Goal: Task Accomplishment & Management: Complete application form

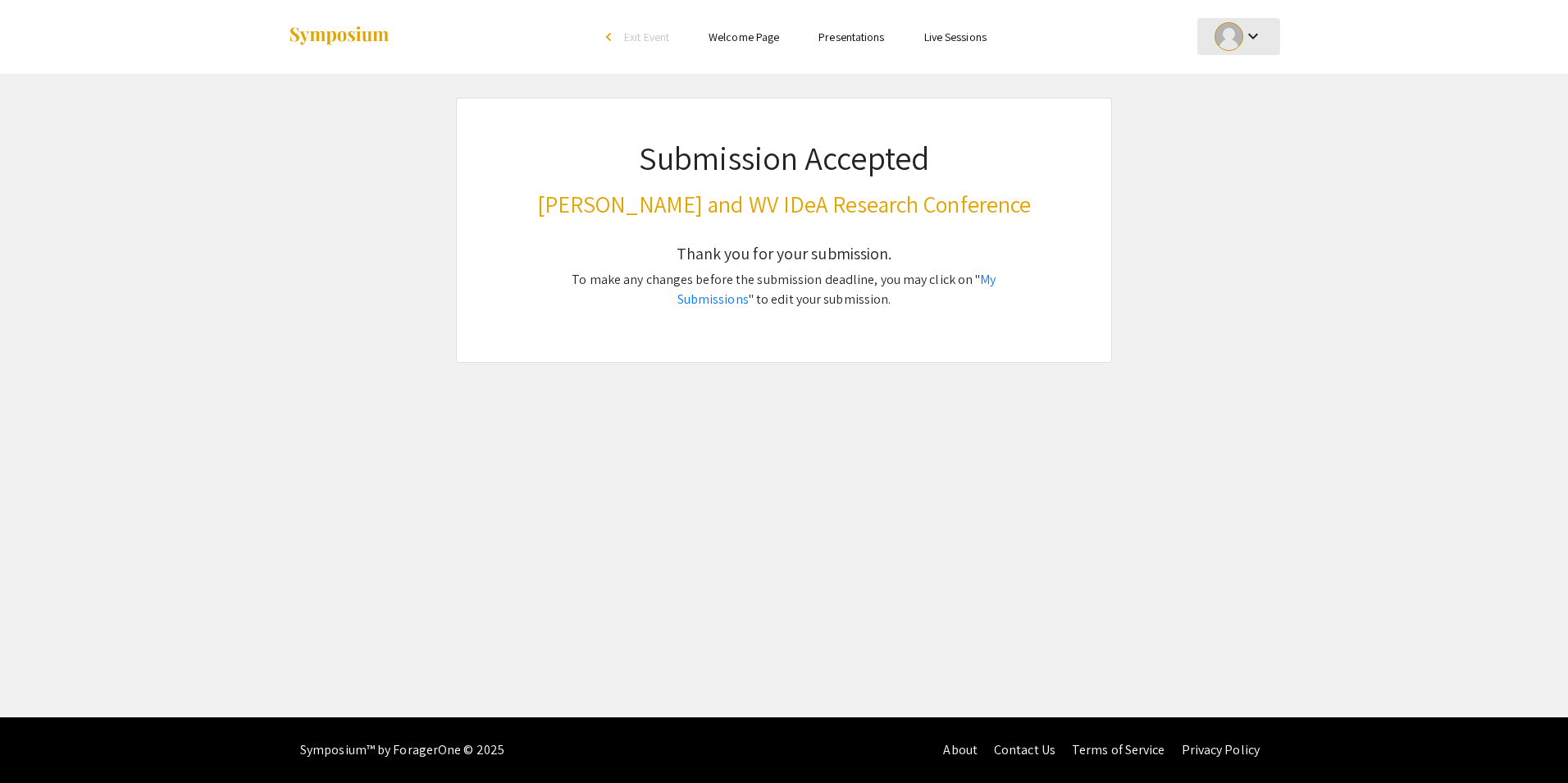
click at [1231, 39] on div at bounding box center [1228, 36] width 28 height 28
click at [1251, 125] on button "My Submissions" at bounding box center [1247, 120] width 101 height 39
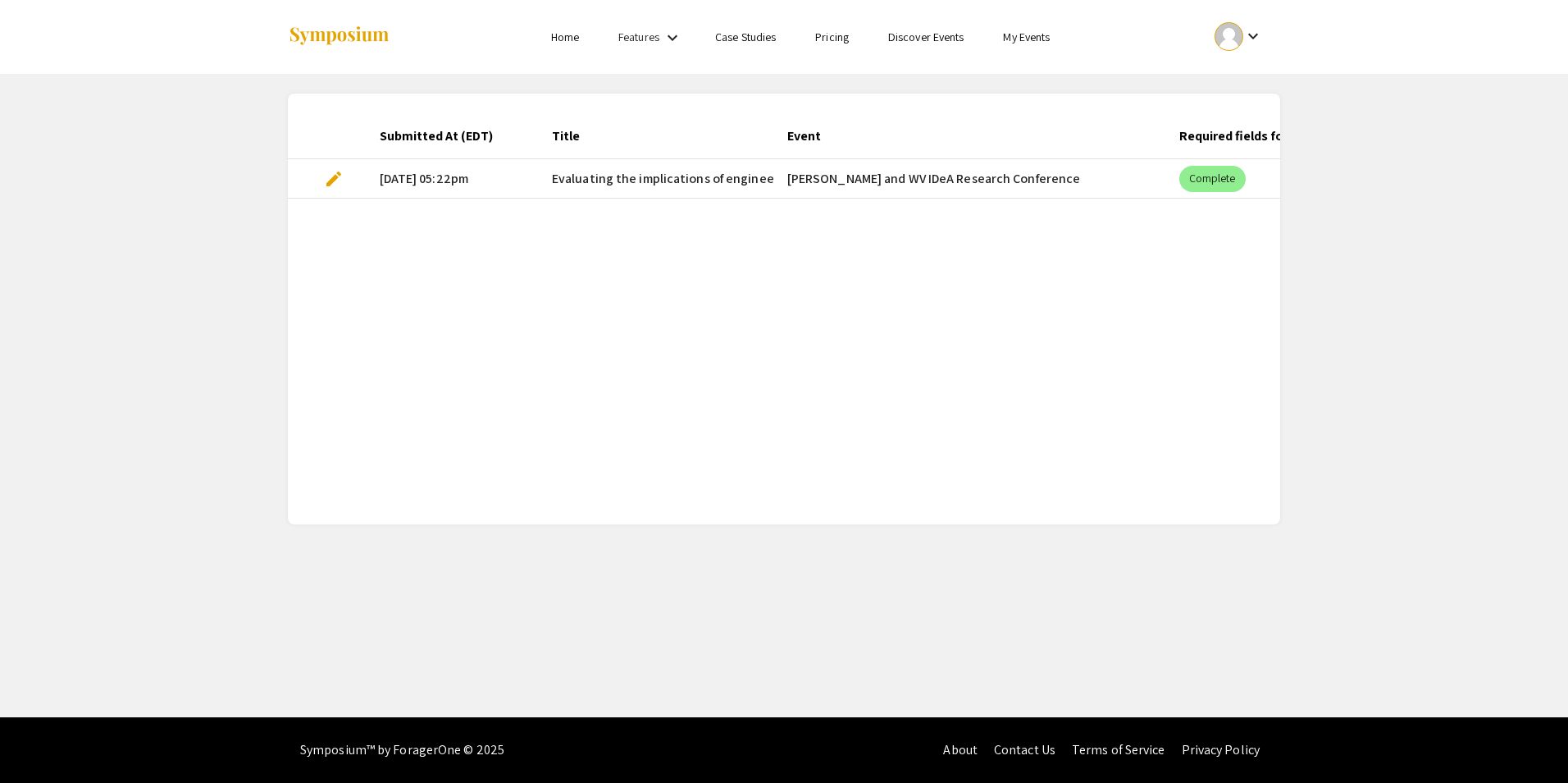
click at [332, 177] on span "edit" at bounding box center [334, 179] width 20 height 20
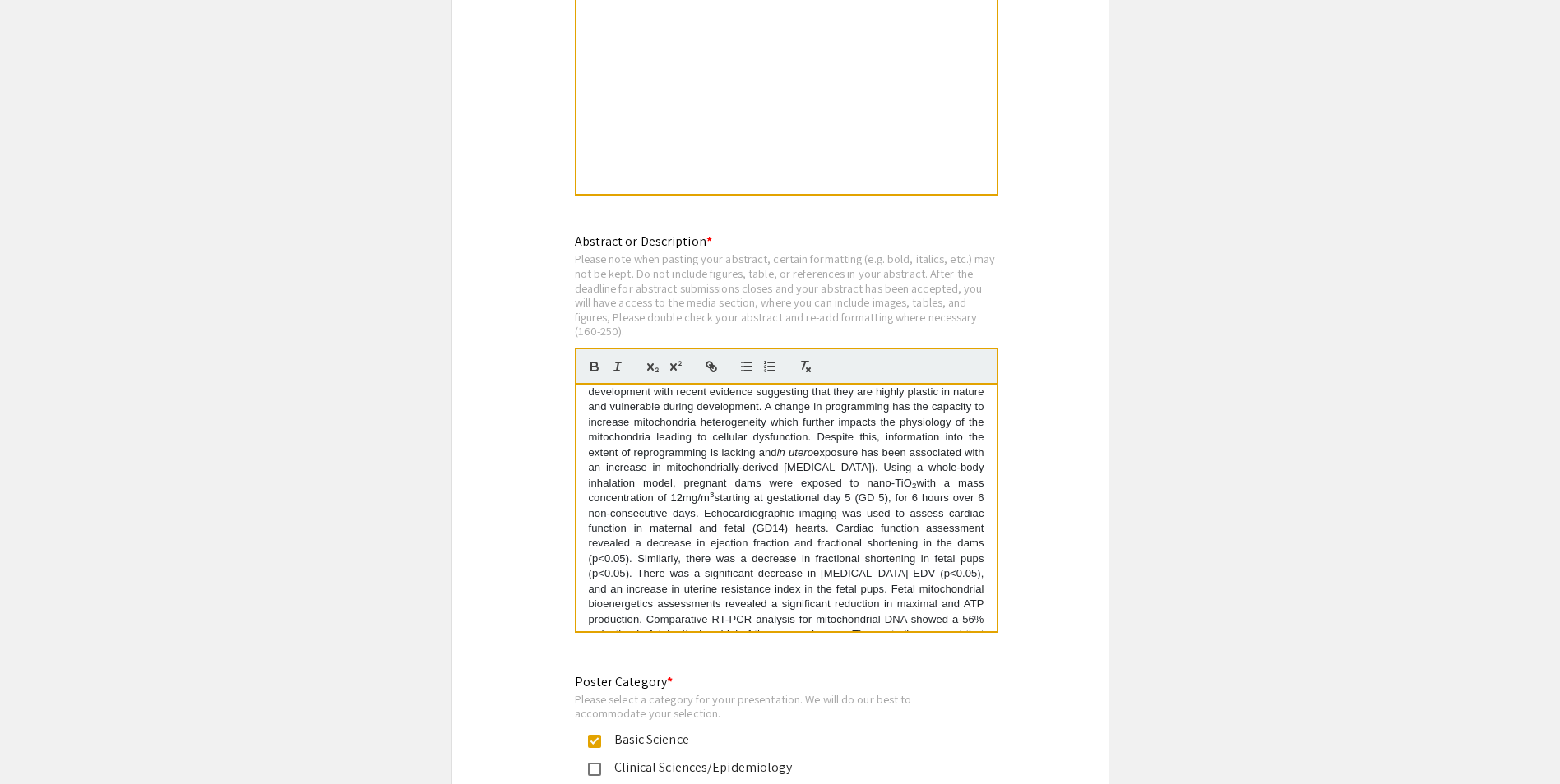
scroll to position [82, 0]
click at [822, 510] on p "Despite the benefits of engineered nanomaterials (ENMs), maternal exposure to E…" at bounding box center [786, 478] width 395 height 333
click at [844, 512] on p "Despite the benefits of engineered nanomaterials (ENMs), maternal exposure to E…" at bounding box center [786, 478] width 395 height 333
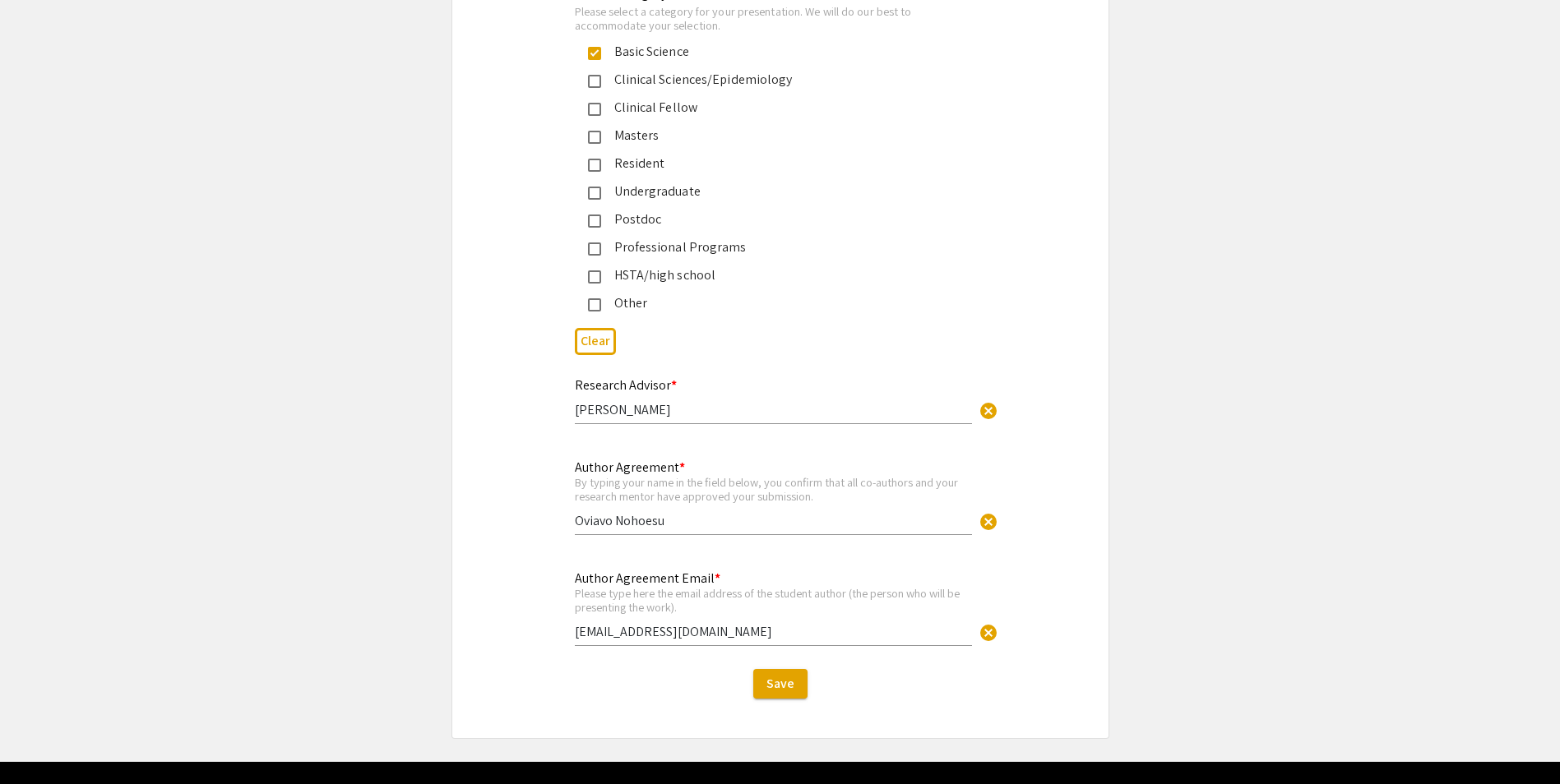
scroll to position [3917, 0]
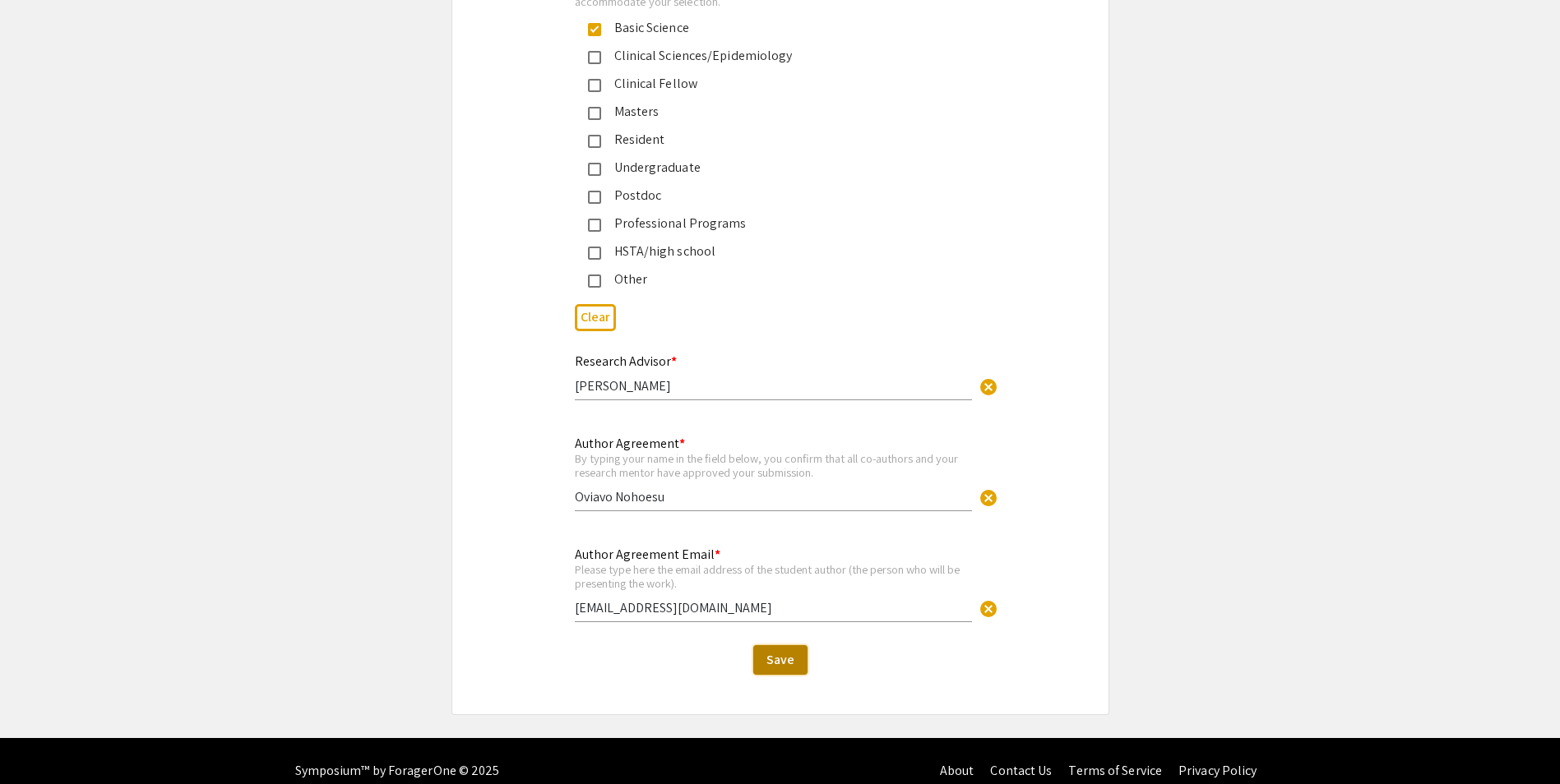
click at [769, 651] on span "Save" at bounding box center [780, 660] width 28 height 18
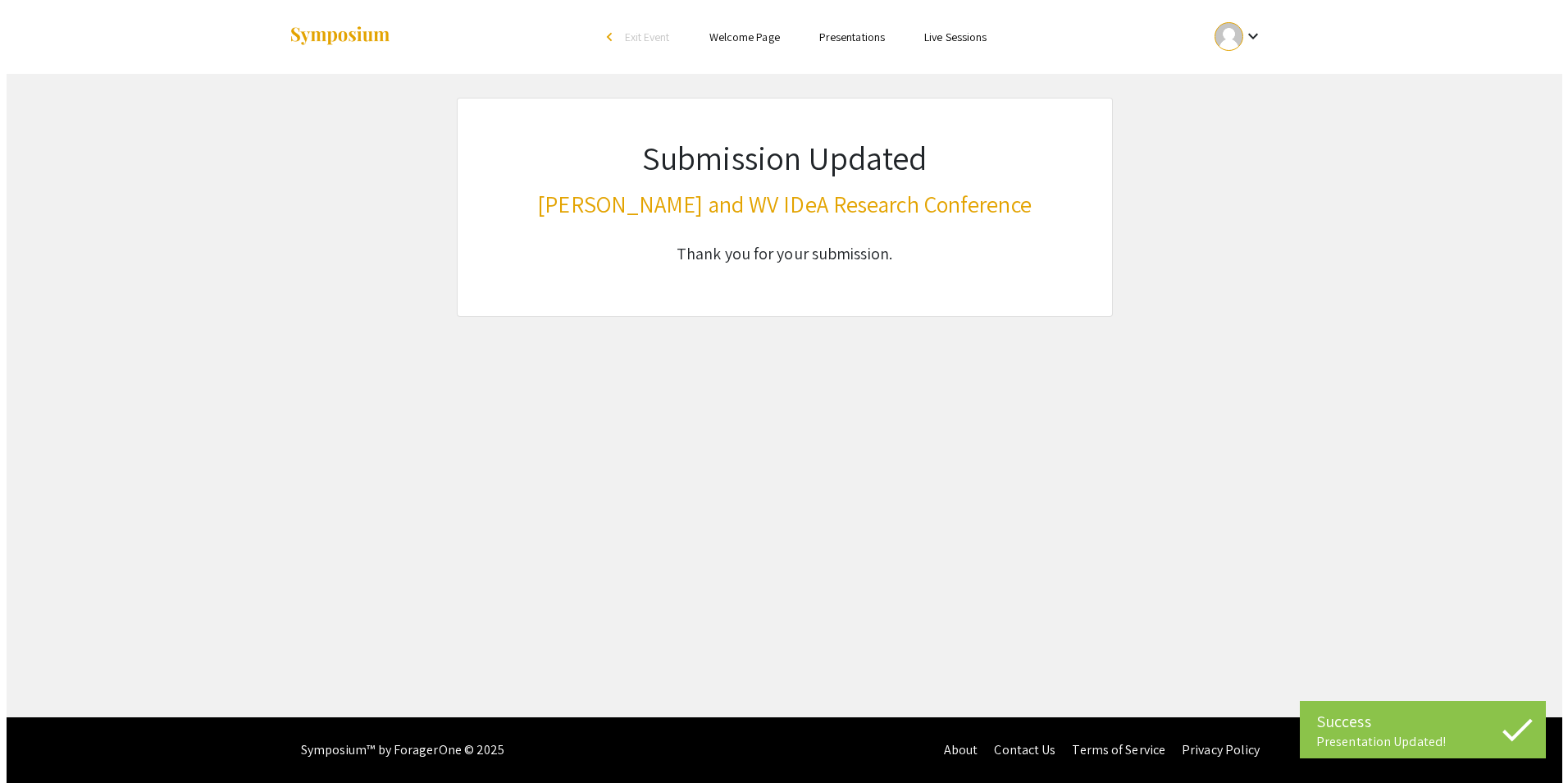
scroll to position [0, 0]
